Goal: Task Accomplishment & Management: Use online tool/utility

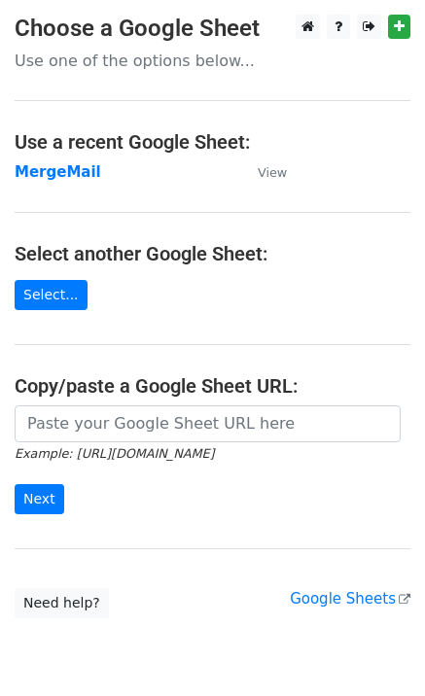
click at [69, 173] on strong "MergeMail" at bounding box center [58, 172] width 87 height 18
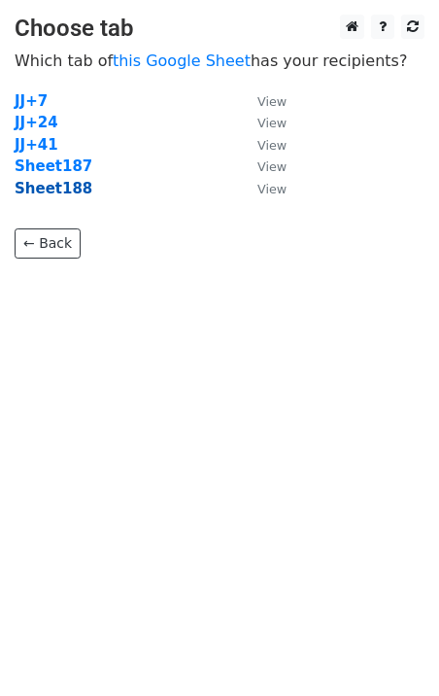
click at [60, 195] on strong "Sheet188" at bounding box center [54, 189] width 78 height 18
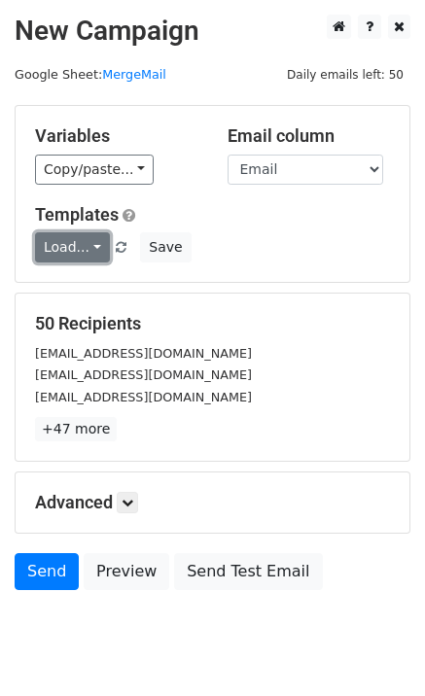
click at [72, 253] on link "Load..." at bounding box center [72, 247] width 75 height 30
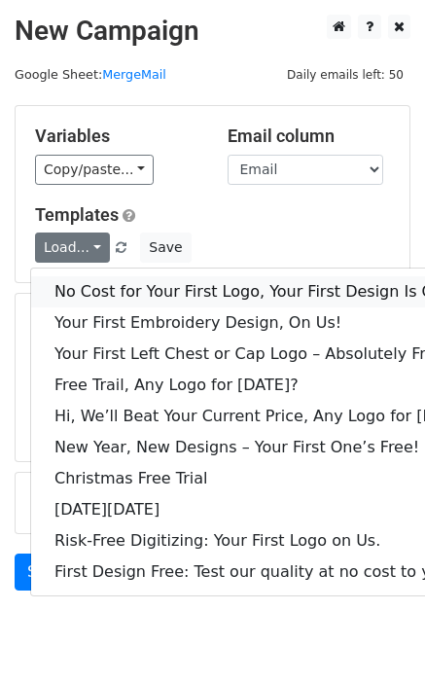
click at [111, 288] on link "No Cost for Your First Logo, Your First Design Is On Us!" at bounding box center [266, 291] width 470 height 31
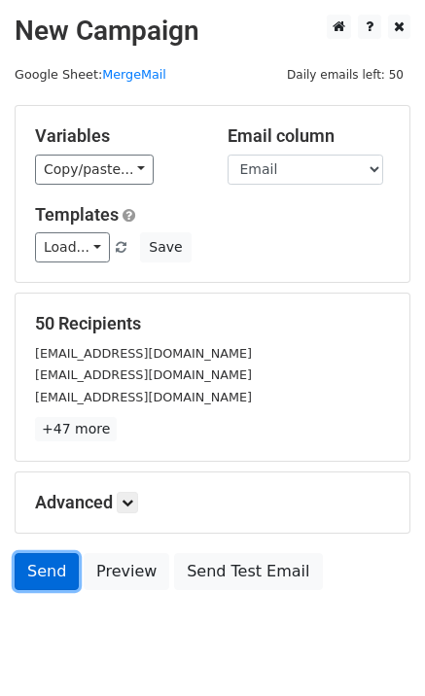
click at [50, 580] on link "Send" at bounding box center [47, 571] width 64 height 37
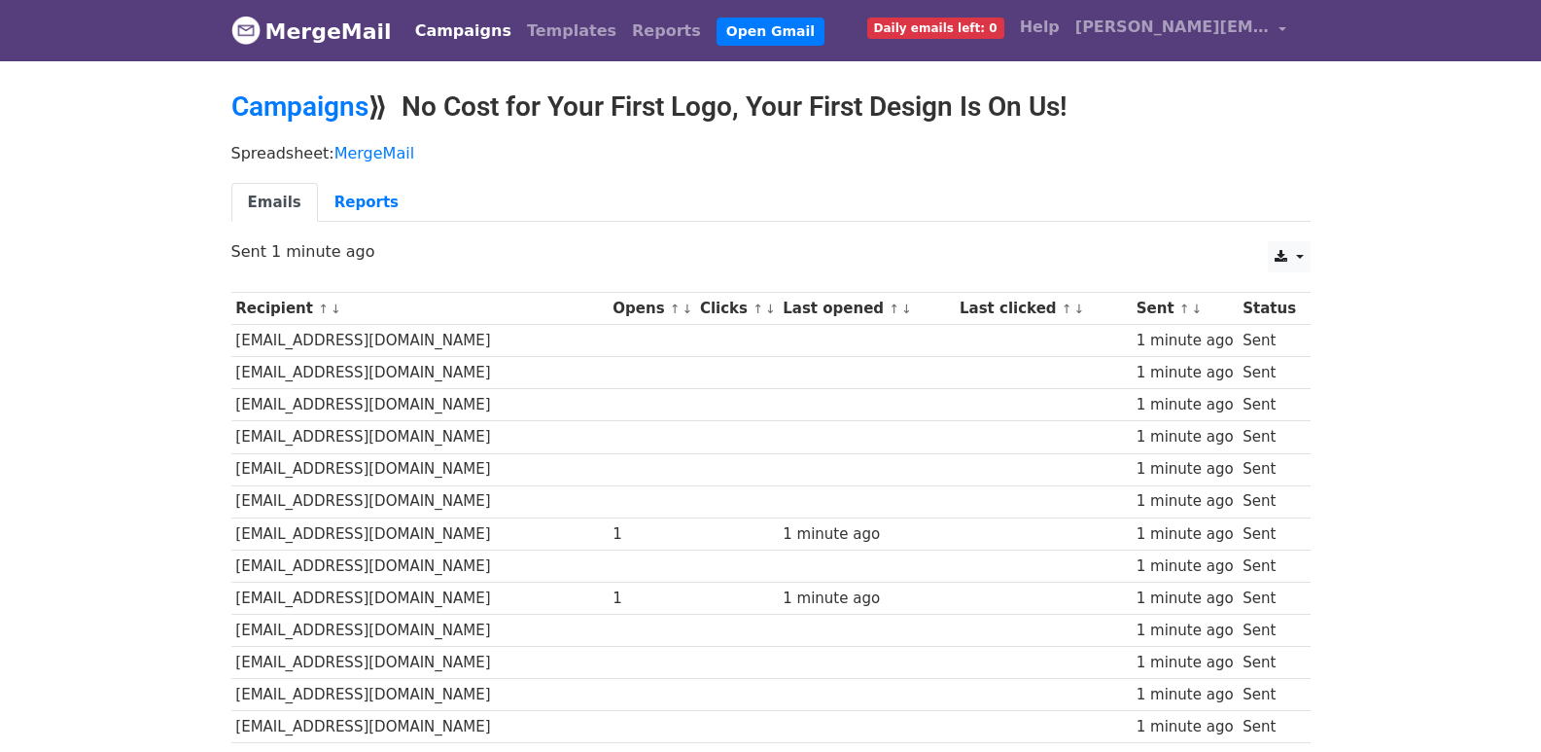
click at [695, 364] on td at bounding box center [736, 373] width 83 height 32
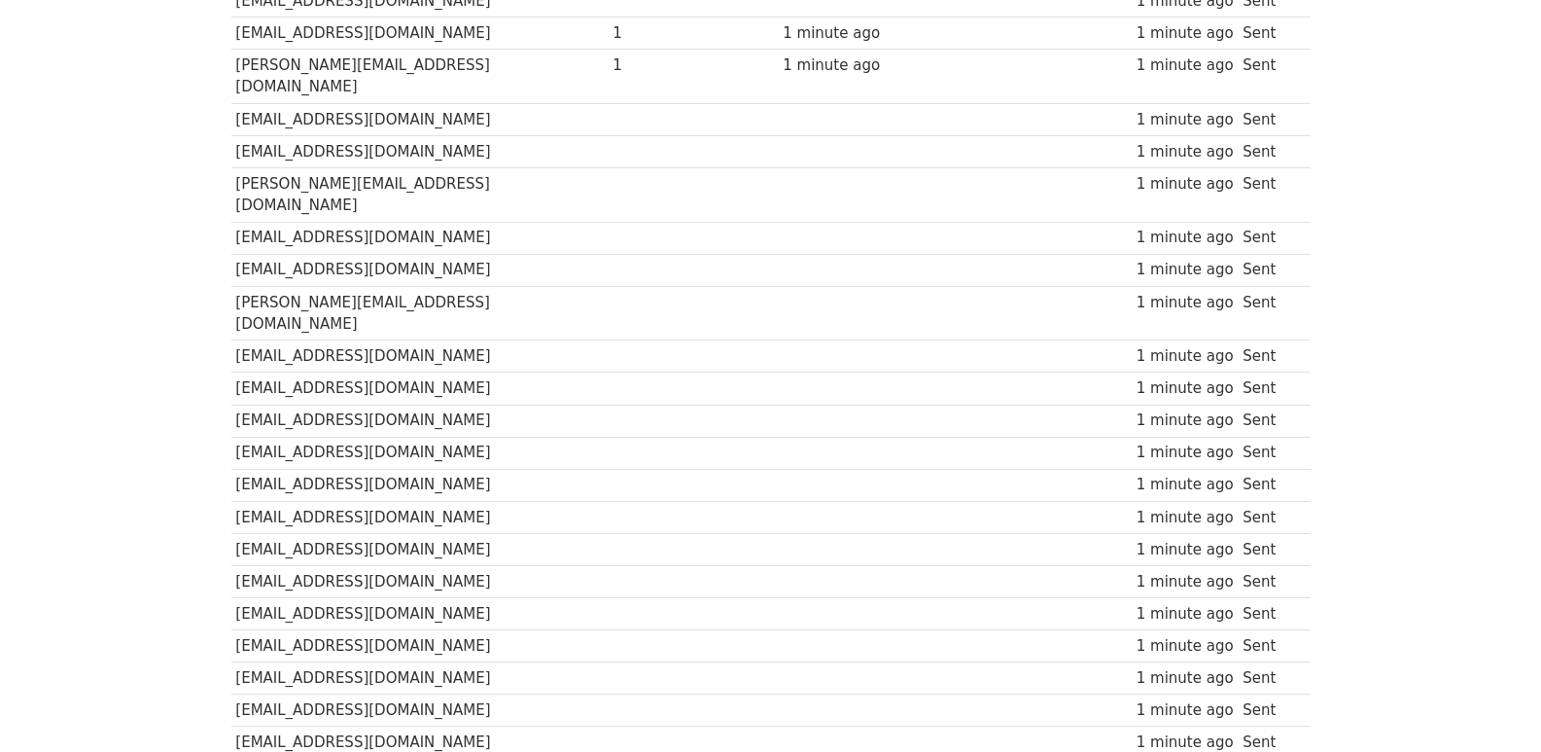
scroll to position [1296, 0]
